Goal: Task Accomplishment & Management: Complete application form

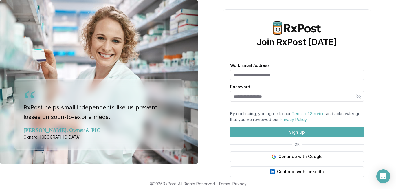
click at [240, 73] on input "Work Email Address" at bounding box center [297, 75] width 134 height 10
type input "**********"
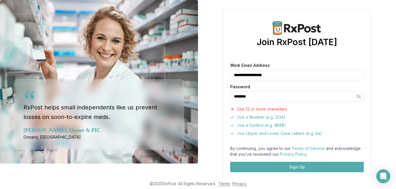
drag, startPoint x: 264, startPoint y: 95, endPoint x: 201, endPoint y: 84, distance: 64.4
click at [201, 84] on div "**********" at bounding box center [297, 119] width 198 height 239
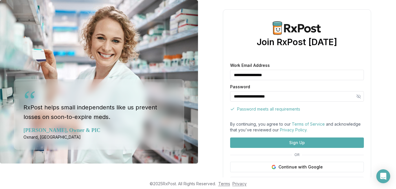
type input "**********"
click at [297, 148] on button "Sign Up" at bounding box center [297, 143] width 134 height 10
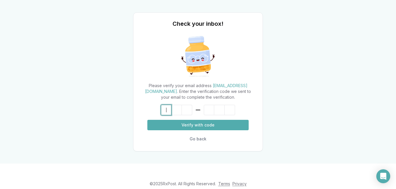
click at [164, 113] on input at bounding box center [198, 110] width 74 height 10
paste input "******"
type input "******"
click at [192, 128] on button "Verify with code" at bounding box center [197, 125] width 101 height 10
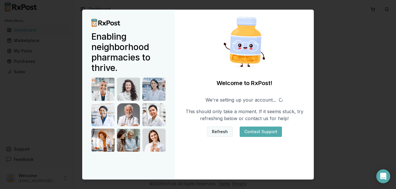
click at [216, 131] on button "Refresh" at bounding box center [220, 132] width 26 height 10
click at [218, 130] on button "Refresh" at bounding box center [220, 132] width 26 height 10
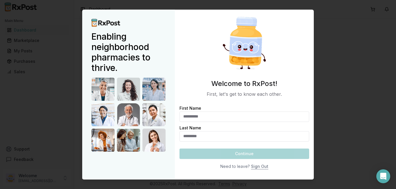
click at [209, 117] on input "First Name" at bounding box center [245, 117] width 130 height 10
type input "*****"
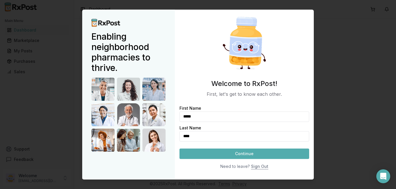
type input "****"
click at [228, 155] on button "Continue" at bounding box center [245, 154] width 130 height 10
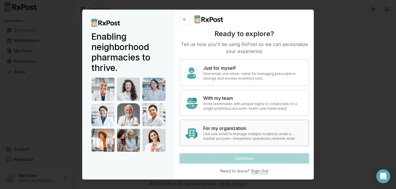
click at [228, 133] on p "Use one email to manage multiple locations under a master account—streamline op…" at bounding box center [253, 136] width 101 height 9
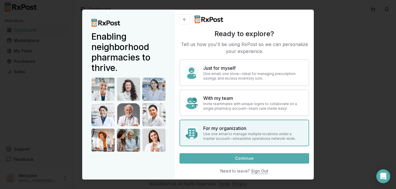
click at [234, 161] on button "Continue" at bounding box center [245, 158] width 130 height 10
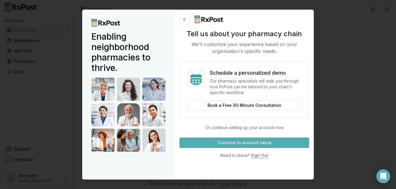
click at [233, 145] on button "Continue to account setup" at bounding box center [245, 143] width 130 height 10
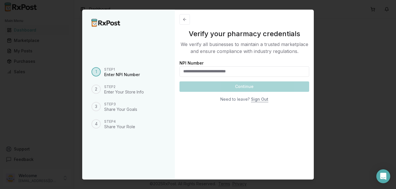
click at [246, 90] on div "Continue Need to leave? Sign Out" at bounding box center [245, 92] width 130 height 23
click at [123, 88] on div "Step 2" at bounding box center [124, 87] width 40 height 5
click at [186, 20] on button at bounding box center [185, 19] width 10 height 10
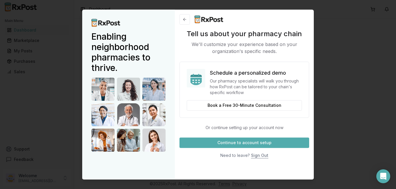
click at [186, 20] on button at bounding box center [185, 19] width 10 height 10
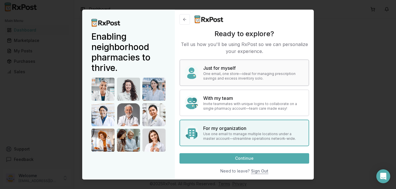
click at [201, 67] on div "Just for myself One email, one store—ideal for managing prescription savings an…" at bounding box center [245, 72] width 130 height 27
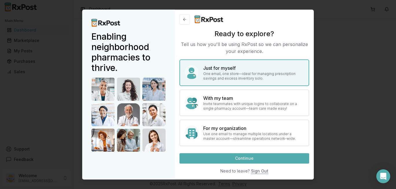
click at [239, 159] on button "Continue" at bounding box center [245, 158] width 130 height 10
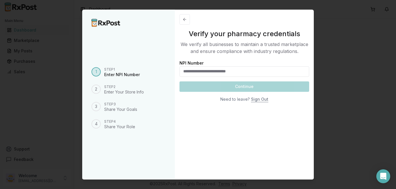
click at [222, 72] on input "NPI Number" at bounding box center [245, 71] width 130 height 10
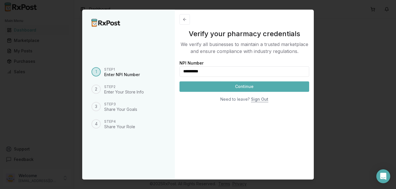
type input "**********"
click at [226, 85] on button "Continue" at bounding box center [245, 86] width 130 height 10
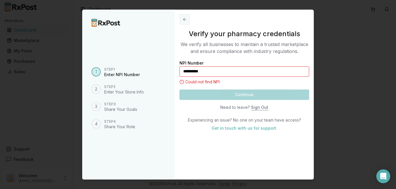
click at [186, 19] on button at bounding box center [185, 19] width 10 height 10
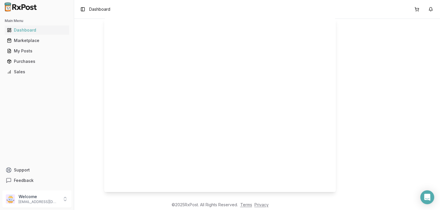
click at [26, 189] on html "Main Menu Dashboard Marketplace My Posts Purchases Sales Support Feedback Welco…" at bounding box center [220, 105] width 440 height 210
drag, startPoint x: 49, startPoint y: 198, endPoint x: 57, endPoint y: 200, distance: 9.0
click at [49, 189] on html "Main Menu Dashboard Marketplace My Posts Purchases Sales Support Feedback Welco…" at bounding box center [220, 105] width 440 height 210
click at [66, 189] on html "Main Menu Dashboard Marketplace My Posts Purchases Sales Support Feedback Welco…" at bounding box center [220, 105] width 440 height 210
click at [63, 189] on html "Main Menu Dashboard Marketplace My Posts Purchases Sales Support Feedback Welco…" at bounding box center [220, 105] width 440 height 210
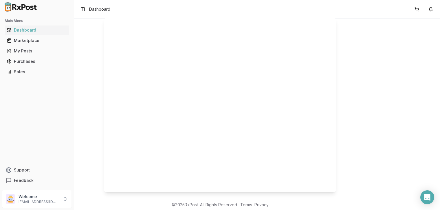
drag, startPoint x: 43, startPoint y: 187, endPoint x: 14, endPoint y: 93, distance: 98.5
click at [42, 186] on html "Main Menu Dashboard Marketplace My Posts Purchases Sales Support Feedback Welco…" at bounding box center [220, 105] width 440 height 210
click at [30, 37] on html "Main Menu Dashboard Marketplace My Posts Purchases Sales Support Feedback Welco…" at bounding box center [220, 105] width 440 height 210
drag, startPoint x: 29, startPoint y: 47, endPoint x: 24, endPoint y: 54, distance: 8.5
click at [27, 51] on html "Main Menu Dashboard Marketplace My Posts Purchases Sales Support Feedback Welco…" at bounding box center [220, 105] width 440 height 210
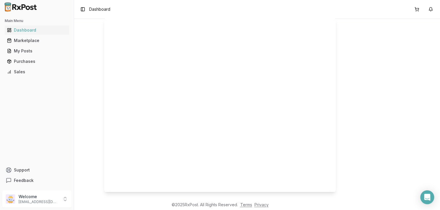
click at [24, 54] on html "Main Menu Dashboard Marketplace My Posts Purchases Sales Support Feedback Welco…" at bounding box center [220, 105] width 440 height 210
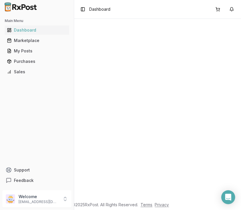
click at [24, 189] on html "Main Menu Dashboard Marketplace My Posts Purchases Sales Support Feedback Welco…" at bounding box center [120, 105] width 241 height 210
click at [40, 71] on html "Main Menu Dashboard Marketplace My Posts Purchases Sales Support Feedback Welco…" at bounding box center [120, 105] width 241 height 210
drag, startPoint x: 28, startPoint y: 63, endPoint x: 22, endPoint y: 65, distance: 6.8
click at [27, 63] on html "Main Menu Dashboard Marketplace My Posts Purchases Sales Support Feedback Welco…" at bounding box center [120, 105] width 241 height 210
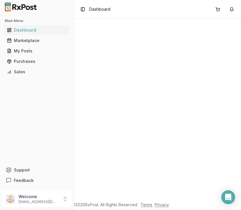
drag, startPoint x: 22, startPoint y: 65, endPoint x: 17, endPoint y: 70, distance: 7.4
click at [18, 70] on html "Main Menu Dashboard Marketplace My Posts Purchases Sales Support Feedback Welco…" at bounding box center [120, 105] width 241 height 210
click at [25, 189] on html "Main Menu Dashboard Marketplace My Posts Purchases Sales Support Feedback Welco…" at bounding box center [120, 105] width 241 height 210
click at [62, 189] on html "Main Menu Dashboard Marketplace My Posts Purchases Sales Support Feedback Welco…" at bounding box center [120, 105] width 241 height 210
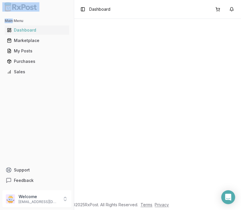
drag, startPoint x: 62, startPoint y: 198, endPoint x: 41, endPoint y: 137, distance: 64.0
click at [62, 189] on html "Main Menu Dashboard Marketplace My Posts Purchases Sales Support Feedback Welco…" at bounding box center [120, 105] width 241 height 210
click at [151, 72] on html "Main Menu Dashboard Marketplace My Posts Purchases Sales Support Feedback Welco…" at bounding box center [120, 105] width 241 height 210
click at [31, 189] on html "Main Menu Dashboard Marketplace My Posts Purchases Sales Support Feedback Welco…" at bounding box center [120, 105] width 241 height 210
click at [35, 189] on html "Main Menu Dashboard Marketplace My Posts Purchases Sales Support Feedback Welco…" at bounding box center [120, 105] width 241 height 210
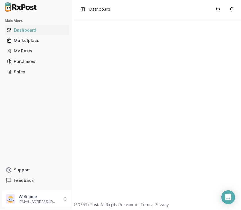
click at [59, 189] on html "Main Menu Dashboard Marketplace My Posts Purchases Sales Support Feedback Welco…" at bounding box center [120, 105] width 241 height 210
click at [130, 64] on html "Main Menu Dashboard Marketplace My Posts Purchases Sales Support Feedback Welco…" at bounding box center [120, 105] width 241 height 210
click at [30, 51] on html "Main Menu Dashboard Marketplace My Posts Purchases Sales Support Feedback Welco…" at bounding box center [120, 105] width 241 height 210
click at [21, 189] on html "Main Menu Dashboard Marketplace My Posts Purchases Sales Support Feedback Welco…" at bounding box center [120, 105] width 241 height 210
click at [64, 115] on html "Main Menu Dashboard Marketplace My Posts Purchases Sales Support Feedback Welco…" at bounding box center [120, 105] width 241 height 210
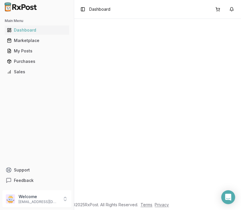
click at [101, 53] on html "Main Menu Dashboard Marketplace My Posts Purchases Sales Support Feedback Welco…" at bounding box center [120, 105] width 241 height 210
click at [97, 9] on html "Main Menu Dashboard Marketplace My Posts Purchases Sales Support Feedback Welco…" at bounding box center [120, 105] width 241 height 210
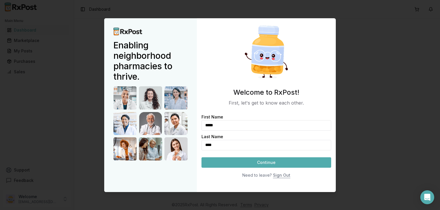
click at [0, 148] on div at bounding box center [220, 105] width 440 height 210
click at [273, 161] on button "Continue" at bounding box center [267, 162] width 130 height 10
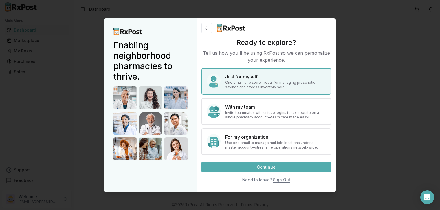
click at [235, 97] on div "Just for myself One email, one store—ideal for managing prescription savings an…" at bounding box center [267, 111] width 130 height 87
click at [238, 105] on h4 "With my team" at bounding box center [275, 106] width 101 height 7
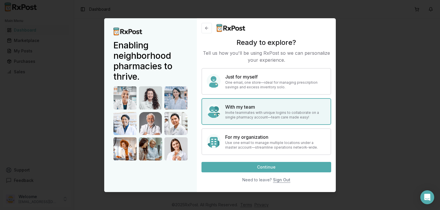
click at [253, 166] on button "Continue" at bounding box center [267, 167] width 130 height 10
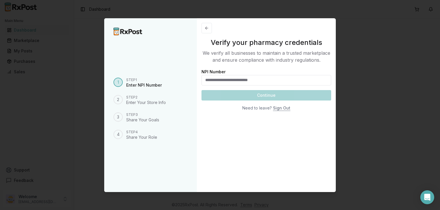
click at [205, 72] on label "NPI Number" at bounding box center [214, 71] width 24 height 5
click at [205, 75] on input "NPI Number" at bounding box center [267, 80] width 130 height 10
click at [205, 72] on label "NPI Number" at bounding box center [214, 71] width 24 height 5
click at [205, 75] on input "NPI Number" at bounding box center [267, 80] width 130 height 10
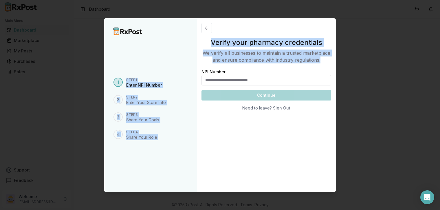
drag, startPoint x: 238, startPoint y: 67, endPoint x: 270, endPoint y: 1, distance: 73.7
click at [196, 68] on div "1 Step 1 Enter NPI Number 2 Step 2 Enter Your Store Info 3 Step 3 Share Your Go…" at bounding box center [220, 105] width 232 height 174
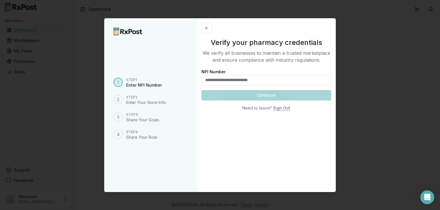
click at [220, 83] on input "NPI Number" at bounding box center [267, 80] width 130 height 10
paste input "**********"
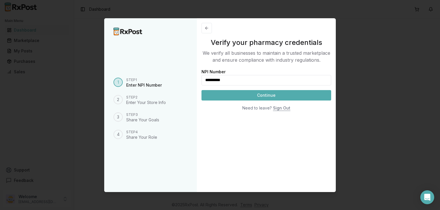
click at [221, 93] on button "Continue" at bounding box center [267, 95] width 130 height 10
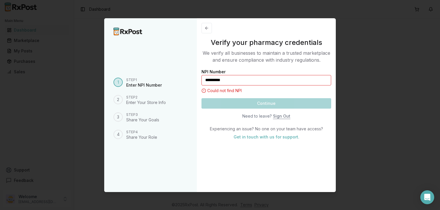
drag, startPoint x: 222, startPoint y: 76, endPoint x: 175, endPoint y: 64, distance: 48.3
click at [176, 64] on div "**********" at bounding box center [220, 105] width 232 height 174
paste input "text"
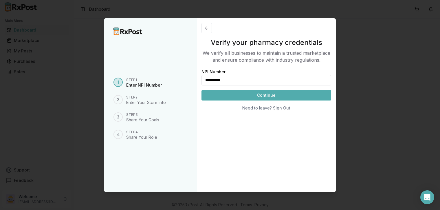
type input "**********"
click at [238, 96] on button "Continue" at bounding box center [267, 95] width 130 height 10
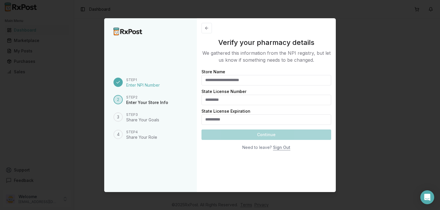
click at [238, 80] on input "Store Name" at bounding box center [267, 80] width 130 height 10
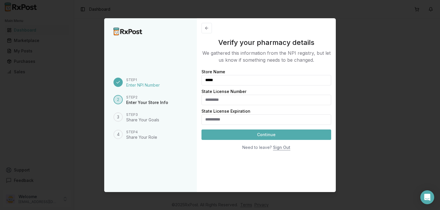
type input "*****"
type input "**********"
click at [262, 134] on button "Continue" at bounding box center [267, 135] width 130 height 10
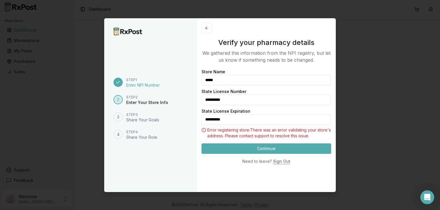
click at [142, 105] on div "Enter Your Store Info" at bounding box center [147, 103] width 42 height 6
drag, startPoint x: 236, startPoint y: 101, endPoint x: 190, endPoint y: 91, distance: 47.9
click at [190, 91] on div "**********" at bounding box center [220, 105] width 232 height 174
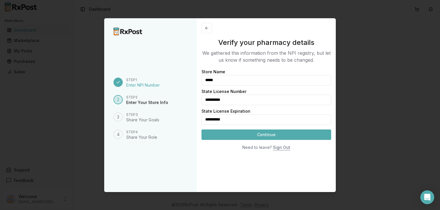
click at [259, 137] on button "Continue" at bounding box center [267, 135] width 130 height 10
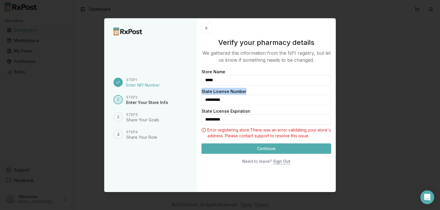
drag, startPoint x: 206, startPoint y: 89, endPoint x: 251, endPoint y: 89, distance: 44.3
click at [251, 89] on div "**********" at bounding box center [266, 105] width 139 height 174
copy label "State License Number"
drag, startPoint x: 229, startPoint y: 96, endPoint x: 185, endPoint y: 81, distance: 46.3
click at [187, 82] on div "**********" at bounding box center [220, 105] width 232 height 174
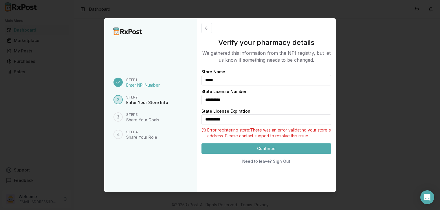
paste input "text"
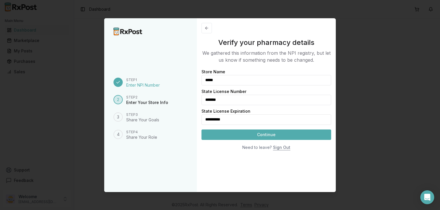
click at [259, 135] on button "Continue" at bounding box center [267, 135] width 130 height 10
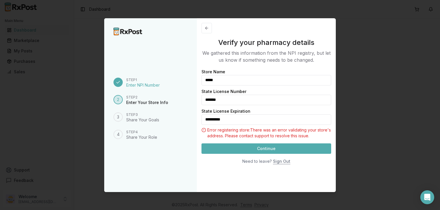
drag, startPoint x: 235, startPoint y: 102, endPoint x: 173, endPoint y: 86, distance: 63.5
click at [173, 86] on div "**********" at bounding box center [220, 105] width 232 height 174
paste input "*"
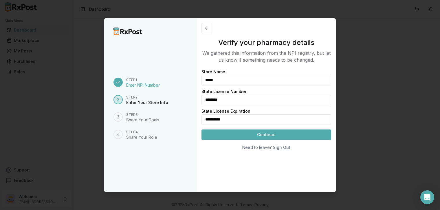
type input "********"
click at [241, 135] on button "Continue" at bounding box center [267, 135] width 130 height 10
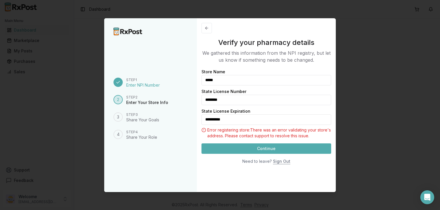
click at [146, 112] on div "Step 3" at bounding box center [142, 114] width 33 height 5
click at [211, 27] on button at bounding box center [207, 28] width 10 height 10
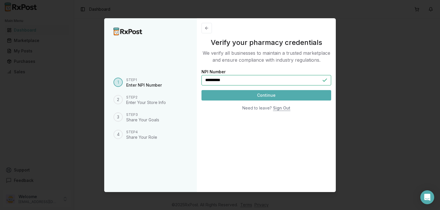
click at [236, 94] on button "Continue" at bounding box center [267, 95] width 130 height 10
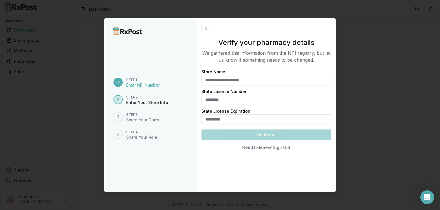
click at [248, 137] on div "Continue Need to leave? Sign Out" at bounding box center [267, 141] width 130 height 23
click at [133, 109] on div "Step 1 Enter NPI Number 2 Step 2 Enter Your Store Info 3 Step 3 Share Your Goal…" at bounding box center [151, 108] width 74 height 147
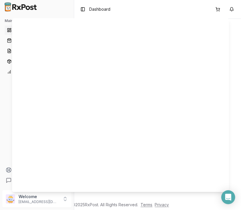
click at [169, 50] on div "Close" at bounding box center [120, 105] width 217 height 174
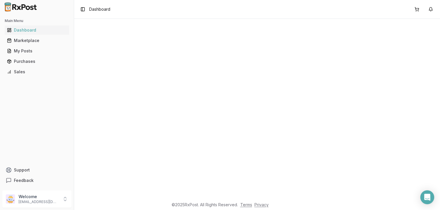
click at [24, 198] on html "Main Menu Dashboard Marketplace My Posts Purchases Sales Support Feedback Welco…" at bounding box center [220, 105] width 440 height 210
click at [19, 163] on html "Main Menu Dashboard Marketplace My Posts Purchases Sales Support Feedback Welco…" at bounding box center [220, 105] width 440 height 210
click at [17, 60] on html "Main Menu Dashboard Marketplace My Posts Purchases Sales Support Feedback Welco…" at bounding box center [220, 105] width 440 height 210
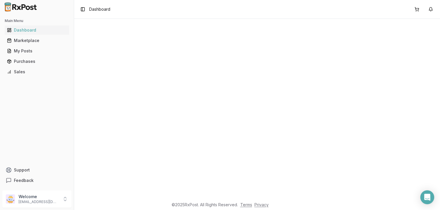
click at [17, 60] on html "Main Menu Dashboard Marketplace My Posts Purchases Sales Support Feedback Welco…" at bounding box center [220, 105] width 440 height 210
click at [18, 59] on html "Main Menu Dashboard Marketplace My Posts Purchases Sales Support Feedback Welco…" at bounding box center [220, 105] width 440 height 210
click at [20, 25] on html "Main Menu Dashboard Marketplace My Posts Purchases Sales Support Feedback Welco…" at bounding box center [220, 105] width 440 height 210
click at [19, 22] on html "Main Menu Dashboard Marketplace My Posts Purchases Sales Support Feedback Welco…" at bounding box center [220, 105] width 440 height 210
drag, startPoint x: 13, startPoint y: 52, endPoint x: 18, endPoint y: 50, distance: 5.6
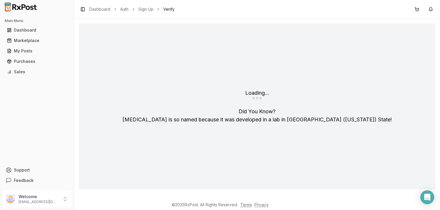
click at [10, 66] on html "Main Menu Dashboard Marketplace My Posts Purchases Sales Support Feedback Welco…" at bounding box center [220, 105] width 440 height 210
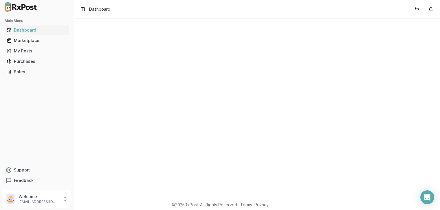
drag, startPoint x: 20, startPoint y: 50, endPoint x: 16, endPoint y: 62, distance: 13.0
click at [16, 62] on html "Main Menu Dashboard Marketplace My Posts Purchases Sales Support Feedback Welco…" at bounding box center [220, 105] width 440 height 210
drag, startPoint x: 23, startPoint y: 70, endPoint x: 0, endPoint y: 114, distance: 50.0
click at [3, 105] on html "Main Menu Dashboard Marketplace My Posts Purchases Sales Support Feedback Welco…" at bounding box center [220, 105] width 440 height 210
drag, startPoint x: 23, startPoint y: 181, endPoint x: 30, endPoint y: 203, distance: 23.8
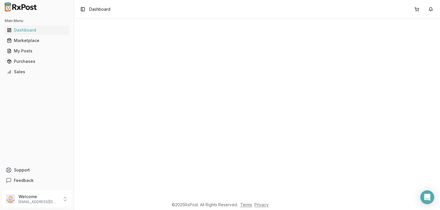
click at [28, 201] on html "Main Menu Dashboard Marketplace My Posts Purchases Sales Support Feedback Welco…" at bounding box center [220, 105] width 440 height 210
click at [30, 203] on html "Main Menu Dashboard Marketplace My Posts Purchases Sales Support Feedback Welco…" at bounding box center [220, 105] width 440 height 210
click at [10, 198] on html "Main Menu Dashboard Marketplace My Posts Purchases Sales Support Feedback Welco…" at bounding box center [220, 105] width 440 height 210
click at [12, 198] on html "Main Menu Dashboard Marketplace My Posts Purchases Sales Support Feedback Welco…" at bounding box center [220, 105] width 440 height 210
click at [13, 198] on html "Main Menu Dashboard Marketplace My Posts Purchases Sales Support Feedback Welco…" at bounding box center [220, 105] width 440 height 210
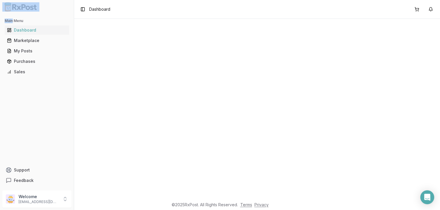
click at [13, 198] on html "Main Menu Dashboard Marketplace My Posts Purchases Sales Support Feedback Welco…" at bounding box center [220, 105] width 440 height 210
click at [47, 192] on html "Main Menu Dashboard Marketplace My Posts Purchases Sales Support Feedback Welco…" at bounding box center [220, 105] width 440 height 210
click at [48, 192] on html "Main Menu Dashboard Marketplace My Posts Purchases Sales Support Feedback Welco…" at bounding box center [220, 105] width 440 height 210
drag, startPoint x: 48, startPoint y: 192, endPoint x: 48, endPoint y: 187, distance: 5.2
click at [48, 190] on html "Main Menu Dashboard Marketplace My Posts Purchases Sales Support Feedback Welco…" at bounding box center [220, 105] width 440 height 210
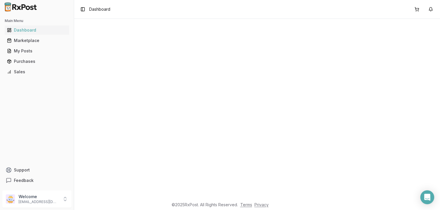
drag, startPoint x: 56, startPoint y: 170, endPoint x: 54, endPoint y: 154, distance: 15.3
click at [55, 167] on html "Main Menu Dashboard Marketplace My Posts Purchases Sales Support Feedback Welco…" at bounding box center [220, 105] width 440 height 210
drag, startPoint x: 54, startPoint y: 154, endPoint x: 26, endPoint y: 78, distance: 81.6
click at [52, 149] on html "Main Menu Dashboard Marketplace My Posts Purchases Sales Support Feedback Welco…" at bounding box center [220, 105] width 440 height 210
drag, startPoint x: 27, startPoint y: 57, endPoint x: 25, endPoint y: 52, distance: 4.8
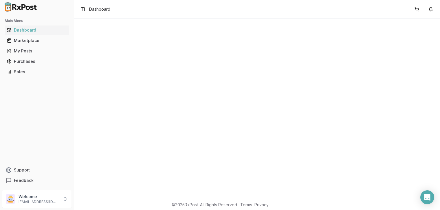
click at [27, 57] on html "Main Menu Dashboard Marketplace My Posts Purchases Sales Support Feedback Welco…" at bounding box center [220, 105] width 440 height 210
click at [25, 52] on html "Main Menu Dashboard Marketplace My Posts Purchases Sales Support Feedback Welco…" at bounding box center [220, 105] width 440 height 210
